Goal: Transaction & Acquisition: Purchase product/service

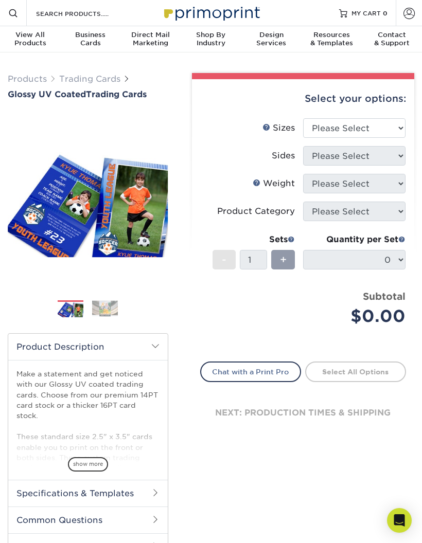
click at [91, 34] on span "Business" at bounding box center [90, 35] width 60 height 8
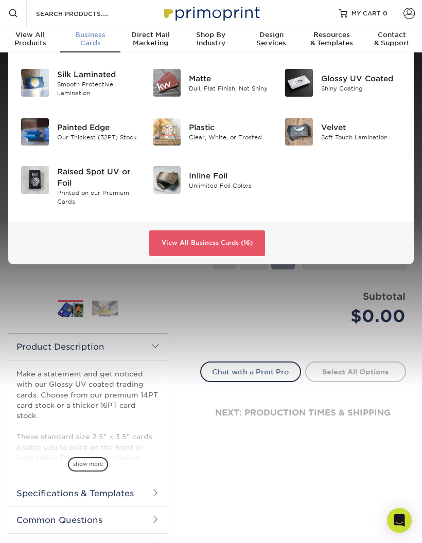
click at [264, 288] on div at bounding box center [211, 219] width 422 height 334
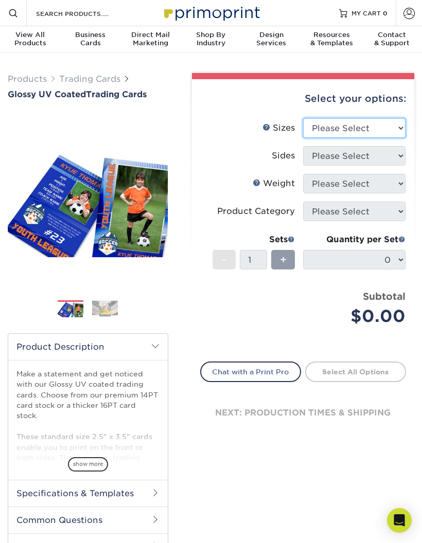
click at [358, 129] on select "Please Select 2.5" x 3.5"" at bounding box center [354, 128] width 102 height 20
select select "2.50x3.50"
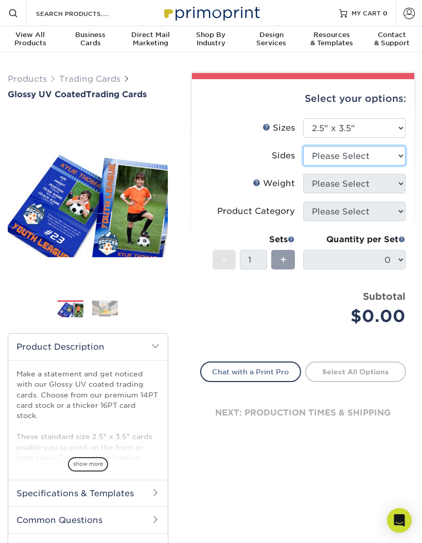
click at [351, 153] on select "Please Select Print Both Sides Print Front Only" at bounding box center [354, 156] width 102 height 20
select select "13abbda7-1d64-4f25-8bb2-c179b224825d"
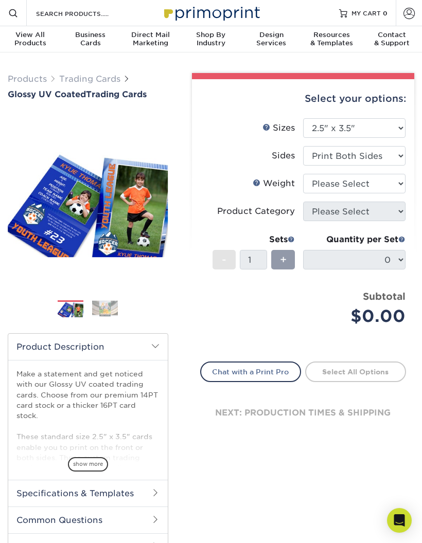
click at [348, 185] on select "Please Select 16PT 14PT 18PT C1S" at bounding box center [354, 184] width 102 height 20
select select "16PT"
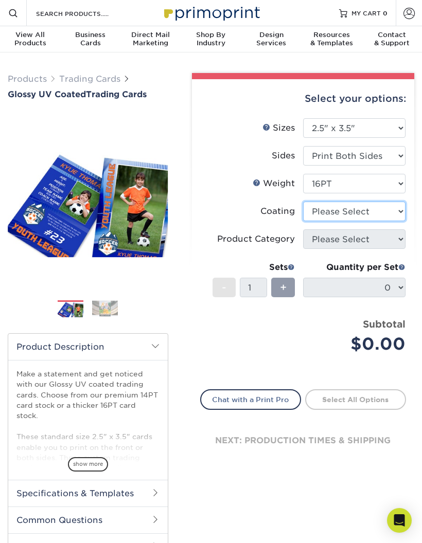
click at [354, 208] on select at bounding box center [354, 212] width 102 height 20
select select "ae367451-b2b8-45df-a344-0f05b6a12993"
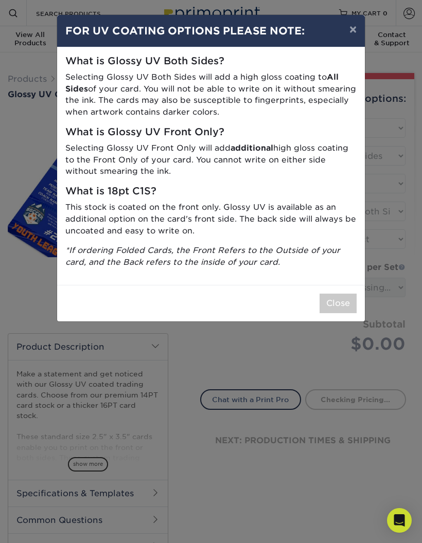
click at [335, 294] on button "Close" at bounding box center [337, 304] width 37 height 20
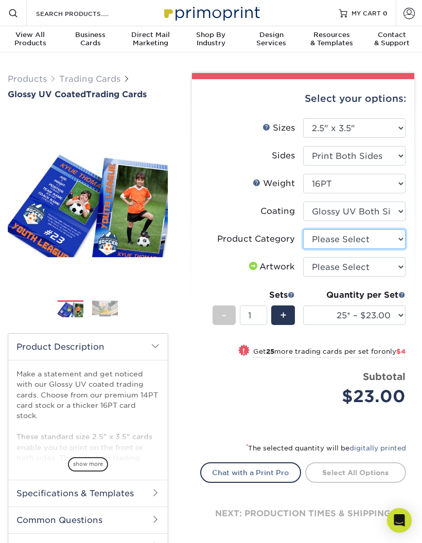
click at [366, 239] on select "Please Select Trading Cards" at bounding box center [354, 239] width 102 height 20
select select "c2f9bce9-36c2-409d-b101-c29d9d031e18"
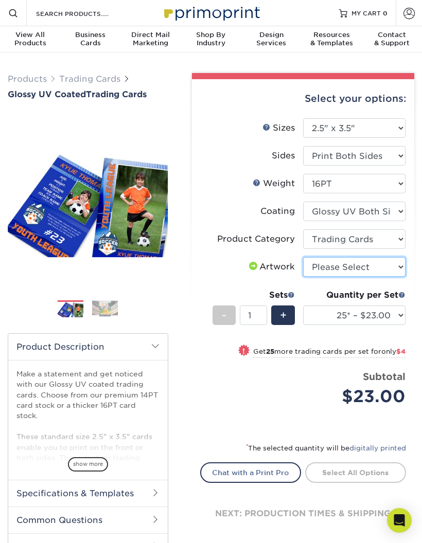
click at [357, 265] on select "Please Select I will upload files I need a design - $100" at bounding box center [354, 267] width 102 height 20
click at [94, 317] on li at bounding box center [105, 308] width 26 height 17
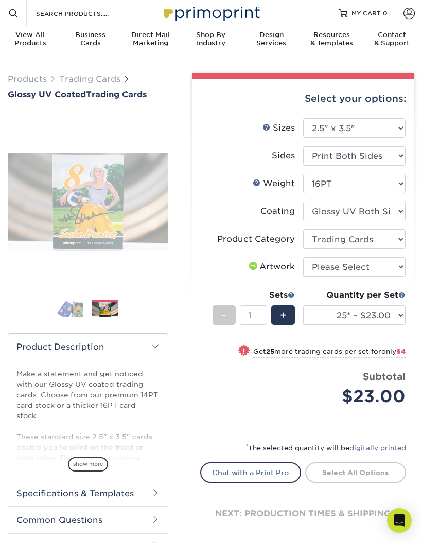
click at [110, 314] on img at bounding box center [105, 309] width 26 height 16
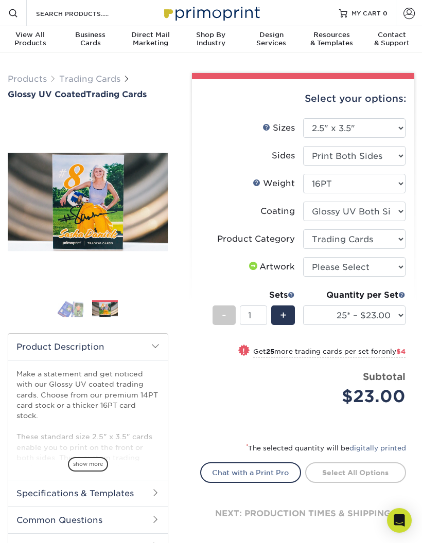
click at [81, 307] on img at bounding box center [71, 309] width 26 height 18
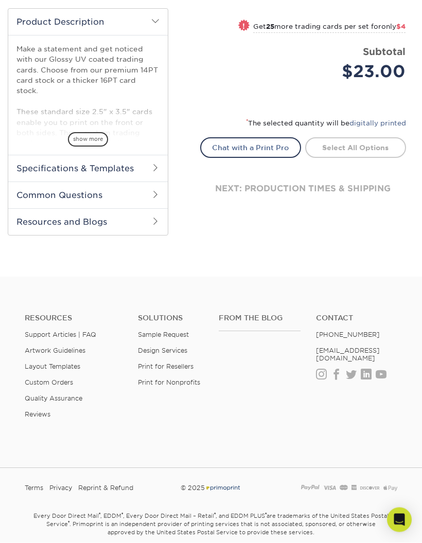
scroll to position [324, 0]
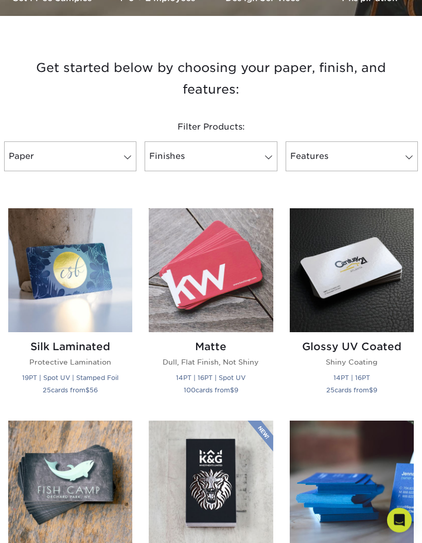
scroll to position [320, 0]
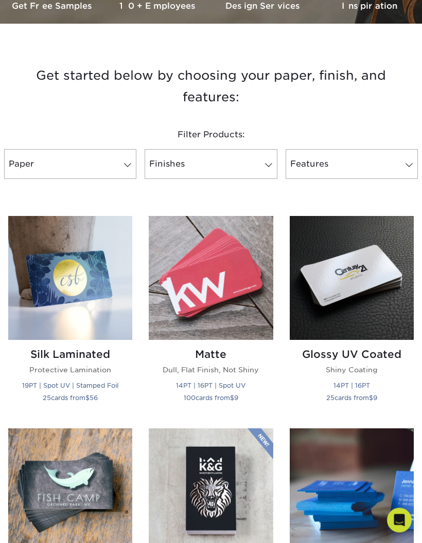
click at [233, 282] on img at bounding box center [211, 279] width 124 height 124
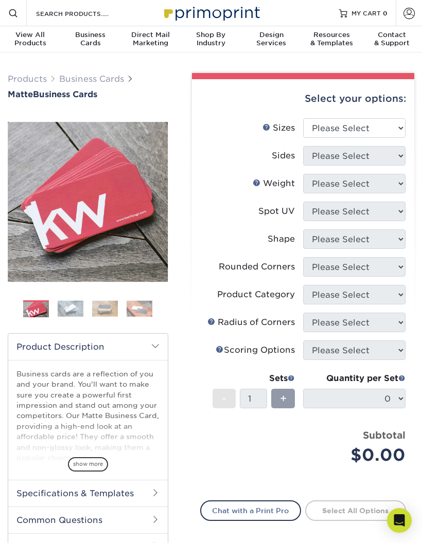
click at [381, 128] on select "Please Select 1.5" x 3.5" - Mini 1.75" x 3.5" - Mini 2" x 2" - Square 2" x 3" -…" at bounding box center [354, 128] width 102 height 20
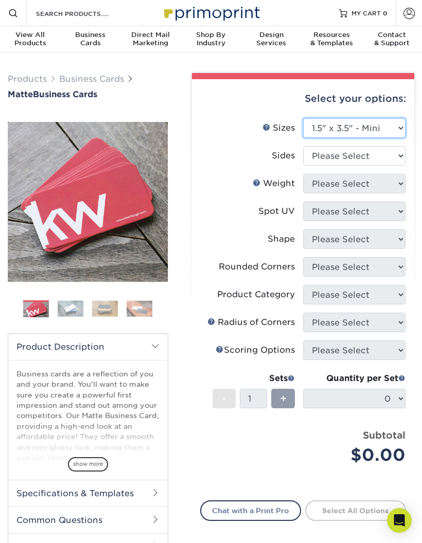
click at [385, 125] on select "Please Select 1.5" x 3.5" - Mini 1.75" x 3.5" - Mini 2" x 2" - Square 2" x 3" -…" at bounding box center [354, 128] width 102 height 20
select select "2.00x7.00"
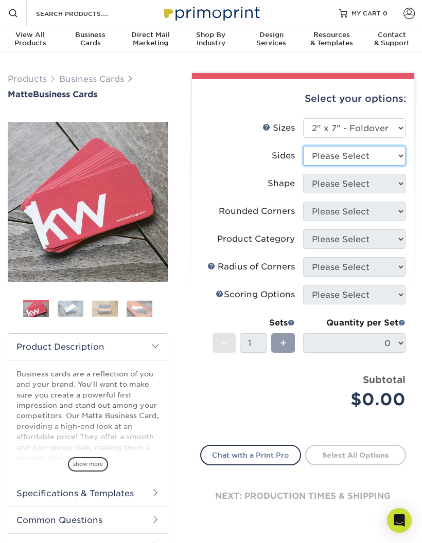
click at [387, 161] on select "Please Select Print Both Sides Print Front Only" at bounding box center [354, 156] width 102 height 20
select select "13abbda7-1d64-4f25-8bb2-c179b224825d"
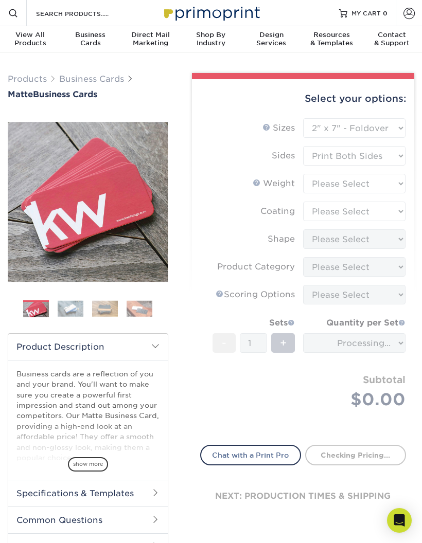
click at [385, 182] on select "Please Select 14PT" at bounding box center [354, 184] width 102 height 20
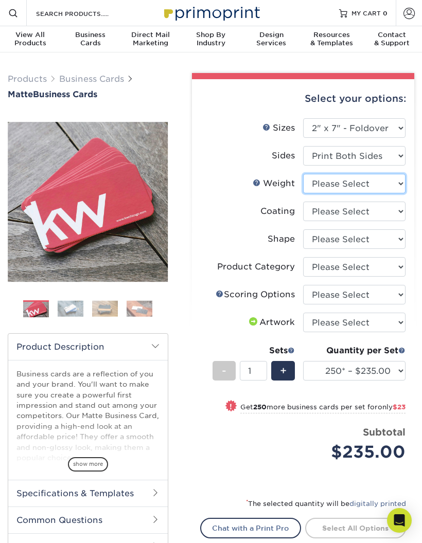
select select "14PT"
select select "-1"
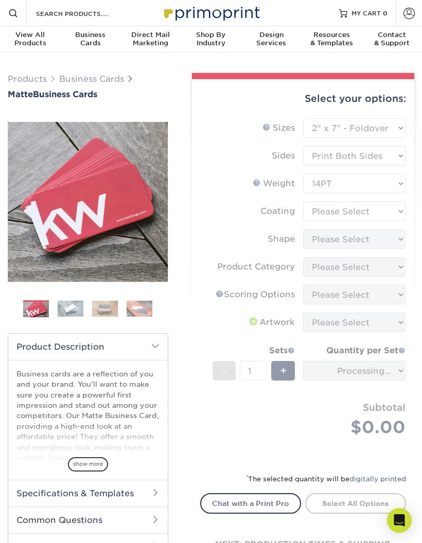
click at [383, 208] on form "Sizes Help Sizes Please Select 1.5" x 3.5" - Mini 1.75" x 3.5" - Mini 2" x 2" -…" at bounding box center [303, 289] width 206 height 342
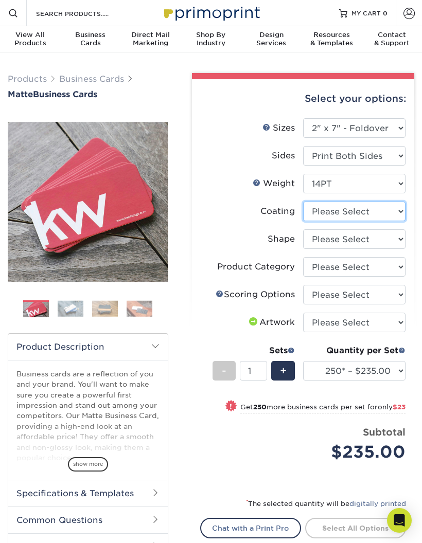
click at [386, 206] on select at bounding box center [354, 212] width 102 height 20
select select "121bb7b5-3b4d-429f-bd8d-bbf80e953313"
select select "-1"
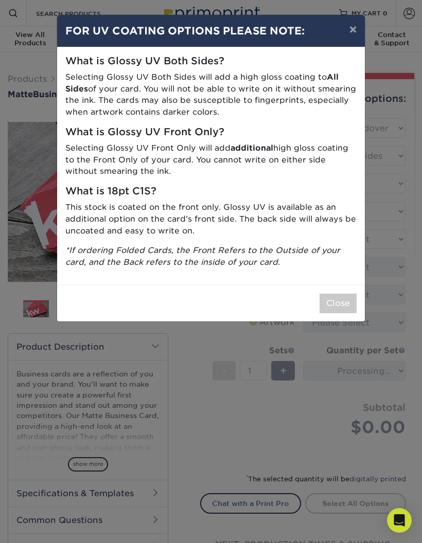
click at [347, 395] on div "× FOR UV COATING OPTIONS PLEASE NOTE: What is Glossy UV Both Sides? Selecting G…" at bounding box center [211, 271] width 422 height 543
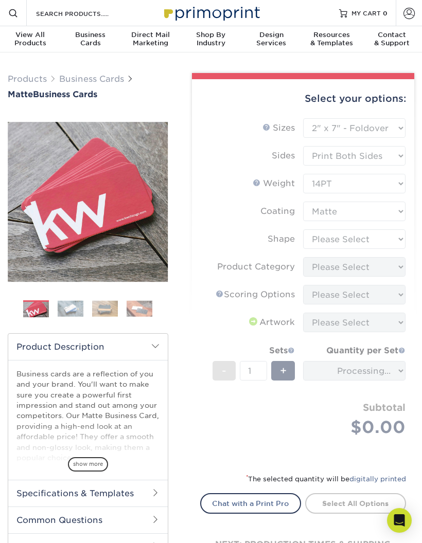
click at [335, 294] on form "Sizes Help Sizes Please Select 1.5" x 3.5" - Mini 1.75" x 3.5" - Mini 2" x 2" -…" at bounding box center [303, 289] width 206 height 342
click at [347, 242] on form "Sizes Help Sizes Please Select 1.5" x 3.5" - Mini 1.75" x 3.5" - Mini 2" x 2" -…" at bounding box center [303, 289] width 206 height 342
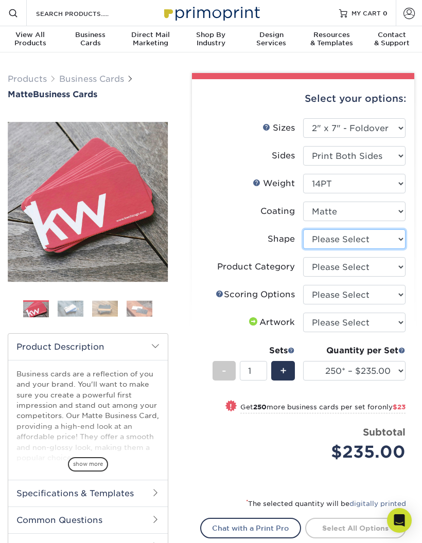
click at [355, 232] on select "Please Select Standard" at bounding box center [354, 239] width 102 height 20
select select "standard"
select select "-1"
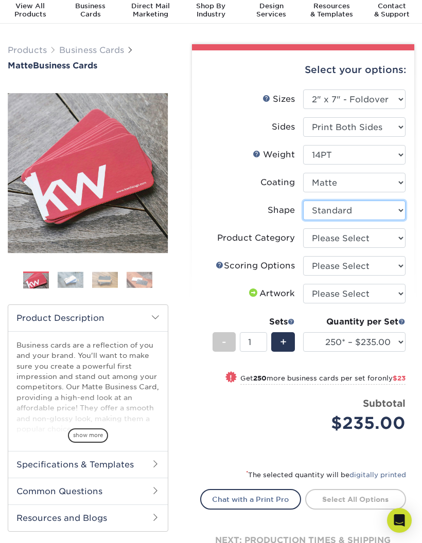
scroll to position [27, 0]
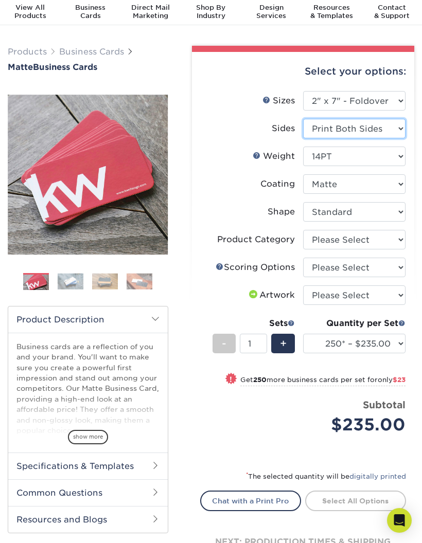
click at [401, 119] on select "Please Select Print Both Sides Print Front Only" at bounding box center [354, 129] width 102 height 20
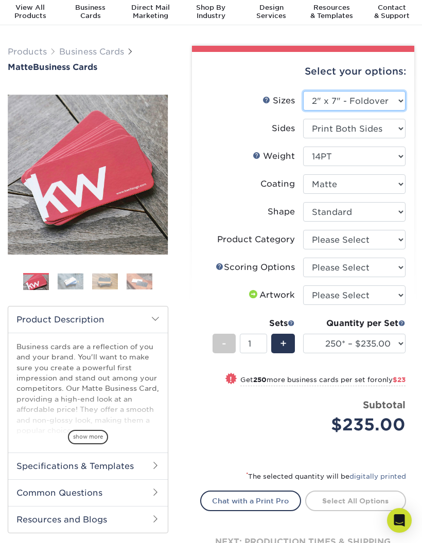
click at [397, 93] on select "Please Select 1.5" x 3.5" - Mini 1.75" x 3.5" - Mini 2" x 2" - Square 2" x 3" -…" at bounding box center [354, 101] width 102 height 20
click at [388, 98] on select "Please Select 1.5" x 3.5" - Mini 1.75" x 3.5" - Mini 2" x 2" - Square 2" x 3" -…" at bounding box center [354, 101] width 102 height 20
select select "2.00x2.00"
select select "-1"
select select
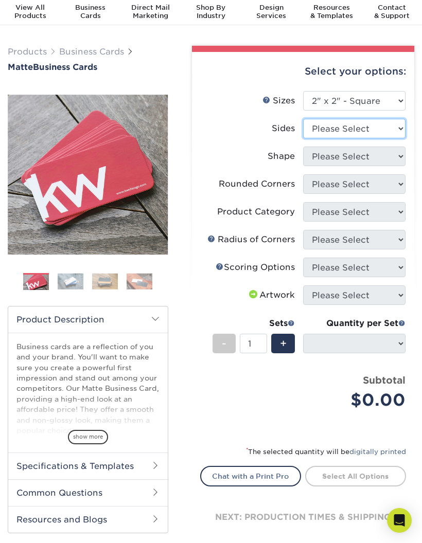
click at [334, 132] on select "Please Select Print Both Sides Print Front Only" at bounding box center [354, 129] width 102 height 20
select select "13abbda7-1d64-4f25-8bb2-c179b224825d"
select select
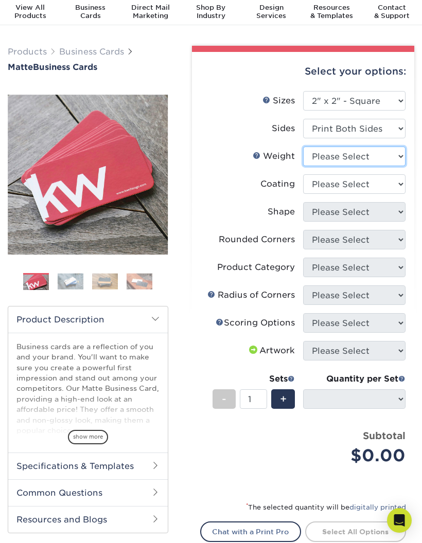
click at [351, 159] on select "Please Select 14PT 16PT" at bounding box center [354, 157] width 102 height 20
select select "16PT"
select select "-1"
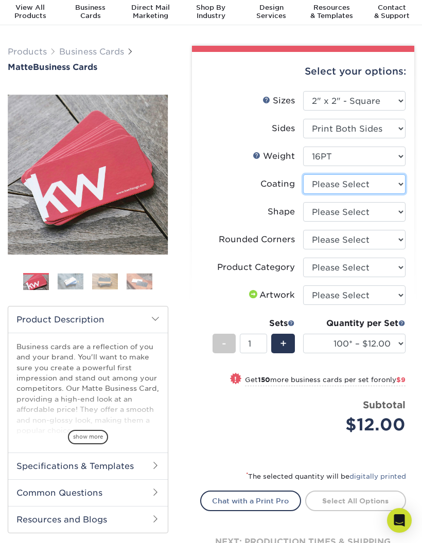
click at [385, 188] on select at bounding box center [354, 184] width 102 height 20
select select "121bb7b5-3b4d-429f-bd8d-bbf80e953313"
select select "-1"
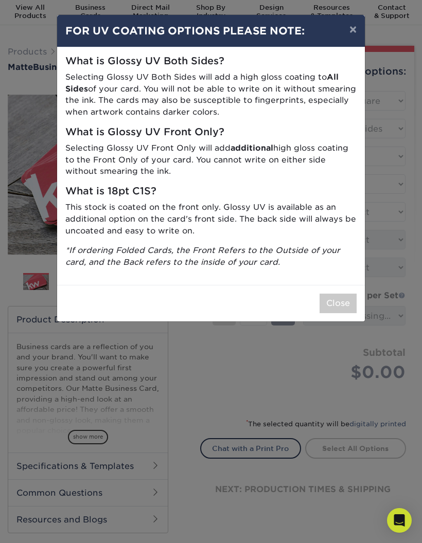
click at [347, 294] on button "Close" at bounding box center [337, 304] width 37 height 20
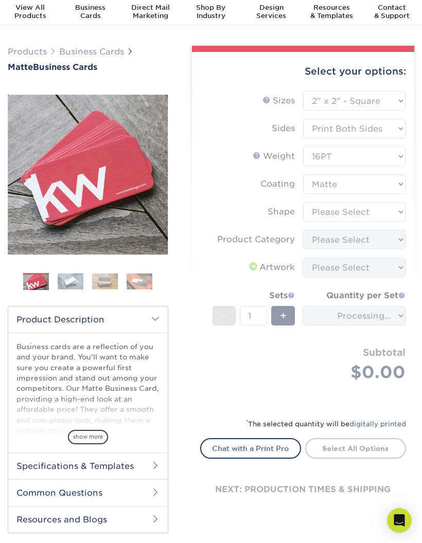
click at [381, 211] on select "Please Select Standard" at bounding box center [354, 212] width 102 height 20
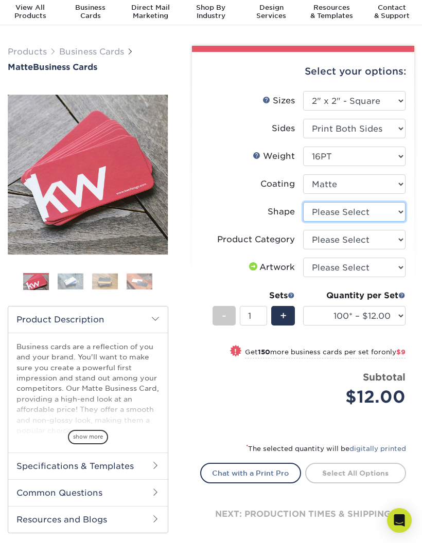
select select "standard"
select select "-1"
click at [384, 238] on select "Please Select Business Cards" at bounding box center [354, 240] width 102 height 20
select select "3b5148f1-0588-4f88-a218-97bcfdce65c1"
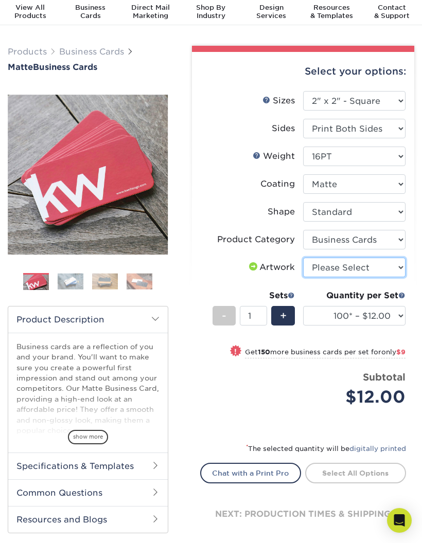
click at [382, 264] on select "Please Select I will upload files I need a design - $100" at bounding box center [354, 268] width 102 height 20
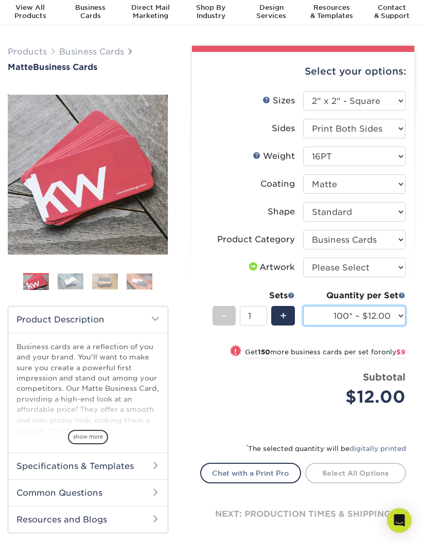
click at [395, 310] on select "100* – $12.00 250* – $21.00 500 – $42.00 1000 – $60.00 2500 – $129.00 5000 – $1…" at bounding box center [354, 316] width 102 height 20
click at [390, 318] on select "100* – $12.00 250* – $21.00 500 – $42.00 1000 – $60.00 2500 – $129.00 5000 – $1…" at bounding box center [354, 316] width 102 height 20
select select "250* – $21.00"
click at [350, 187] on select at bounding box center [354, 184] width 102 height 20
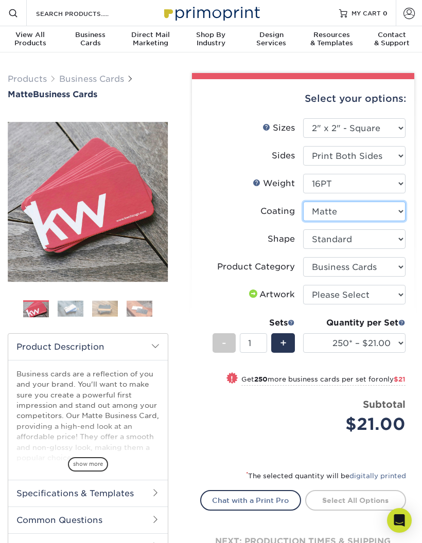
click at [346, 212] on select at bounding box center [354, 212] width 102 height 20
click at [345, 188] on select "Please Select 14PT 16PT" at bounding box center [354, 184] width 102 height 20
click at [345, 184] on select "Please Select 14PT 16PT" at bounding box center [354, 184] width 102 height 20
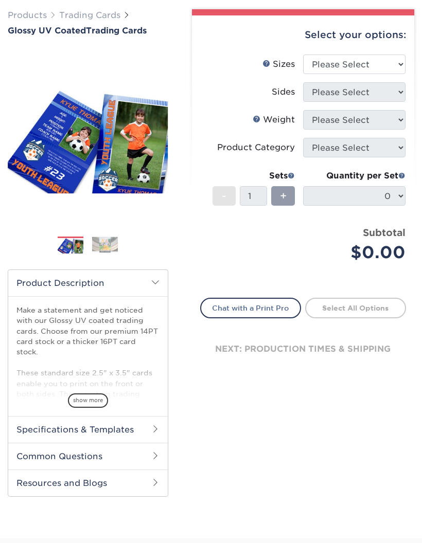
scroll to position [64, 0]
